Goal: Transaction & Acquisition: Purchase product/service

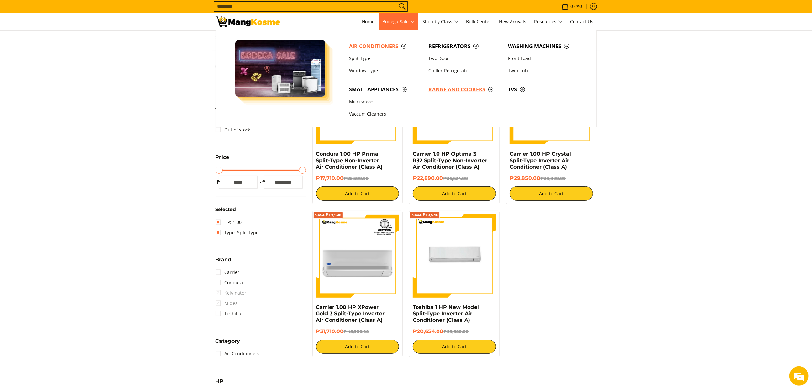
click at [434, 88] on span "Range and Cookers" at bounding box center [465, 90] width 73 height 8
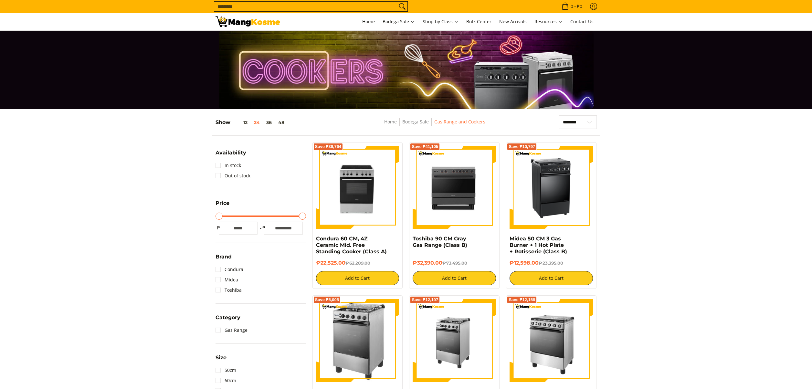
click at [569, 260] on div "₱12,598.00 ₱23,395.00 Add to Cart" at bounding box center [551, 273] width 83 height 26
drag, startPoint x: 538, startPoint y: 262, endPoint x: 510, endPoint y: 237, distance: 38.0
click at [510, 237] on div "Midea 50 CM 3 Gas Burner + 1 Hot Plate + Rotisserie (Class B) ₱12,598.00 ₱23,39…" at bounding box center [551, 261] width 83 height 50
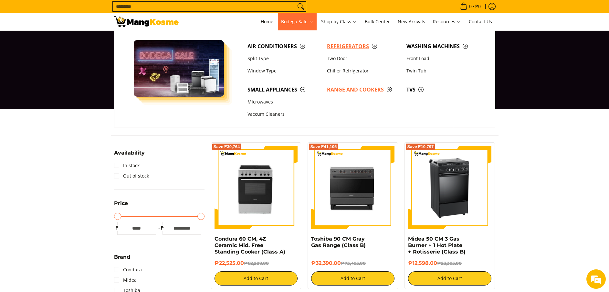
click at [351, 48] on span "Refrigerators" at bounding box center [363, 46] width 73 height 8
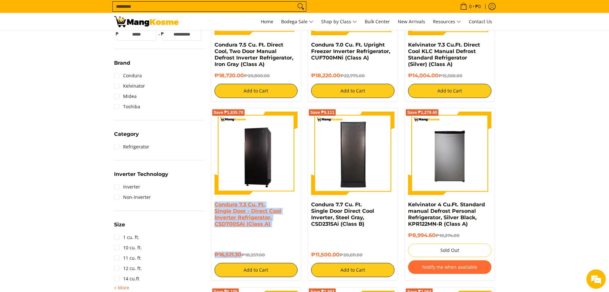
drag, startPoint x: 240, startPoint y: 254, endPoint x: 215, endPoint y: 207, distance: 53.9
click at [215, 207] on div "Condura 7.3 Cu. Ft. Single Door - Direct Cool Inverter Refrigerator, CSD700SAi …" at bounding box center [256, 239] width 83 height 76
